Goal: Task Accomplishment & Management: Use online tool/utility

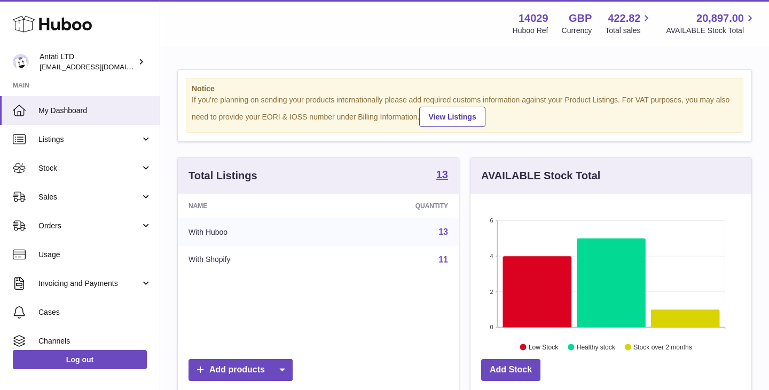
scroll to position [167, 281]
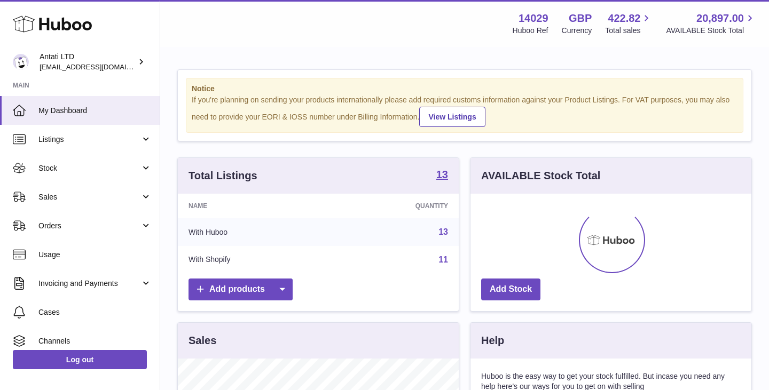
scroll to position [167, 281]
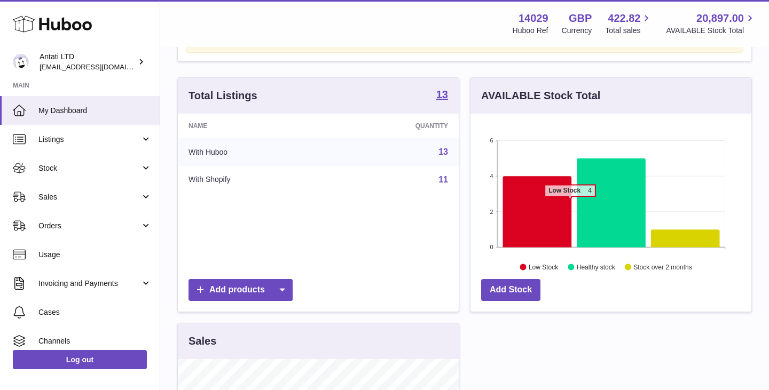
scroll to position [81, 0]
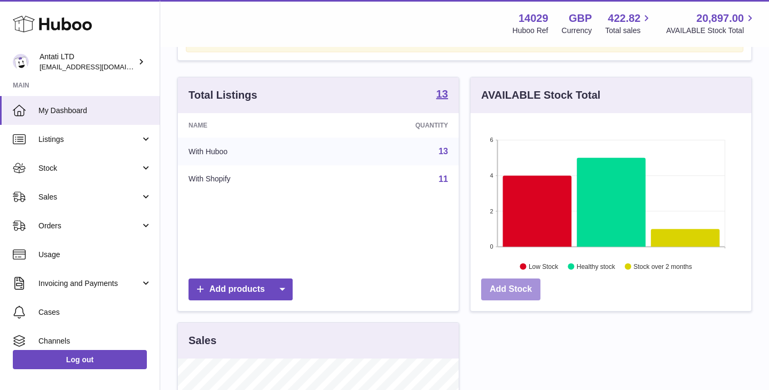
click at [527, 294] on link "Add Stock" at bounding box center [510, 290] width 59 height 22
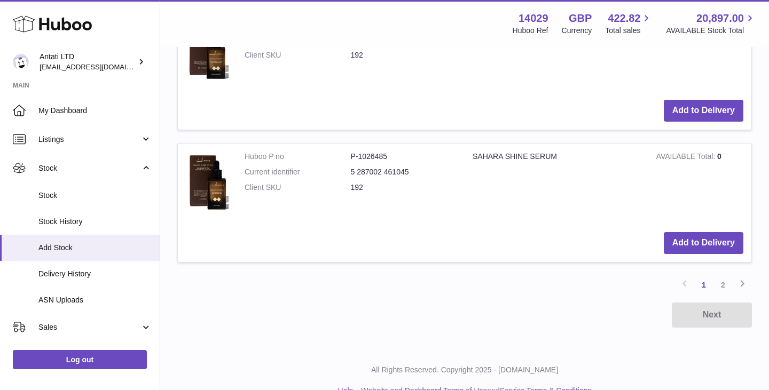
scroll to position [1427, 0]
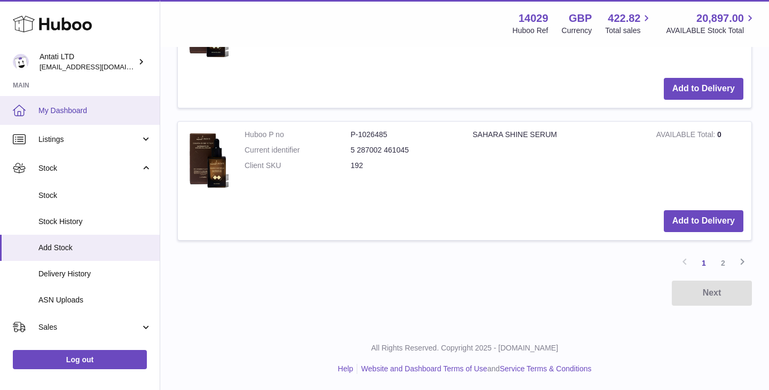
click at [85, 111] on span "My Dashboard" at bounding box center [94, 111] width 113 height 10
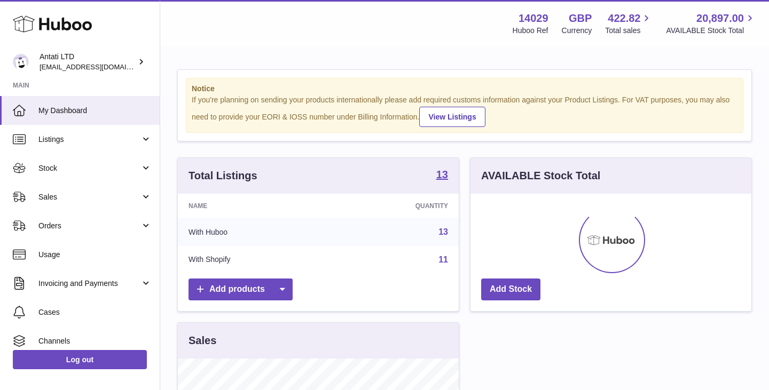
scroll to position [167, 281]
